Goal: Task Accomplishment & Management: Use online tool/utility

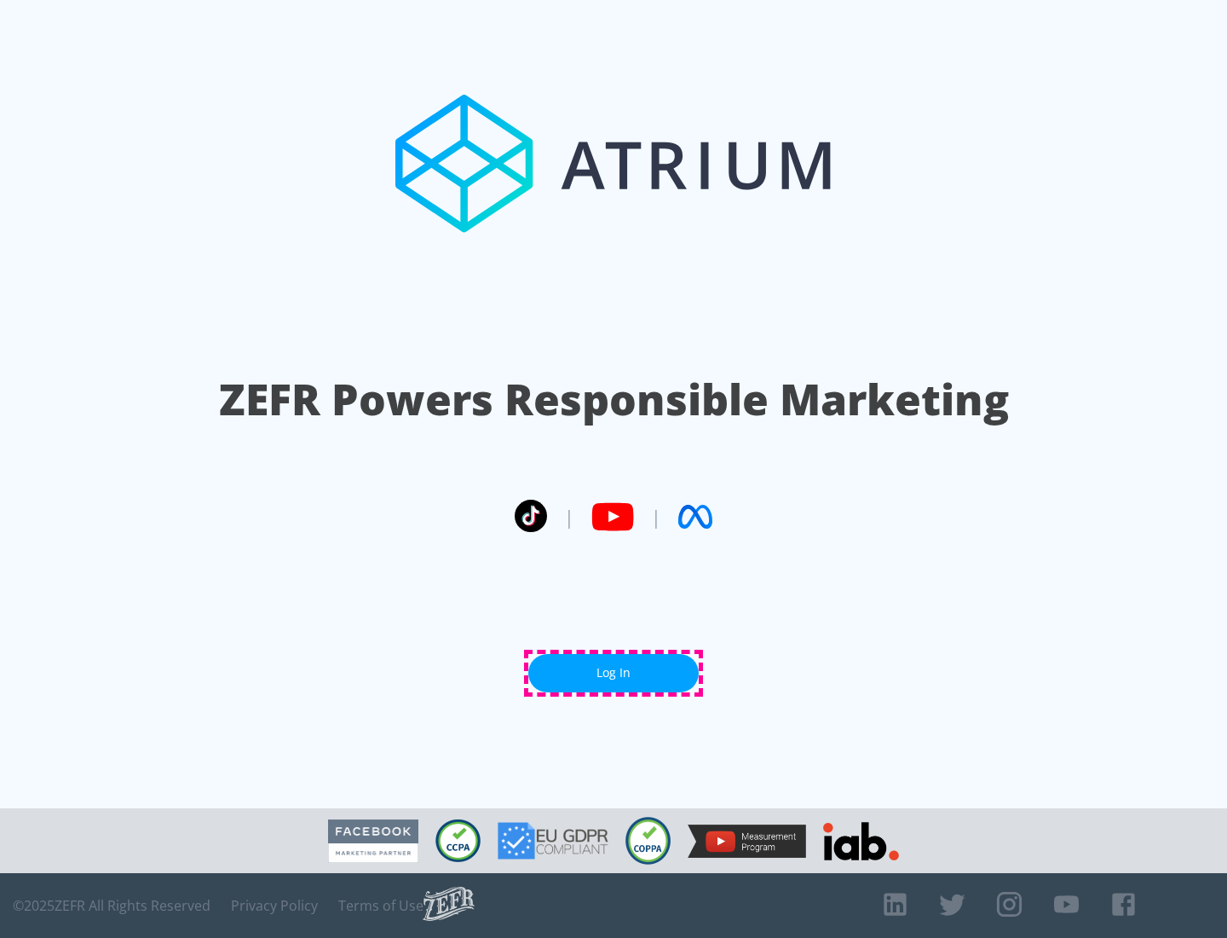
click at [614, 672] on link "Log In" at bounding box center [613, 673] width 170 height 38
